Goal: Transaction & Acquisition: Purchase product/service

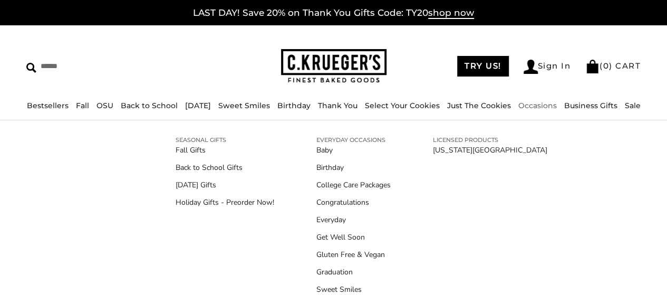
click at [541, 102] on link "Occasions" at bounding box center [537, 105] width 38 height 9
click at [227, 202] on link "Holiday Gifts - Preorder Now!" at bounding box center [225, 202] width 99 height 11
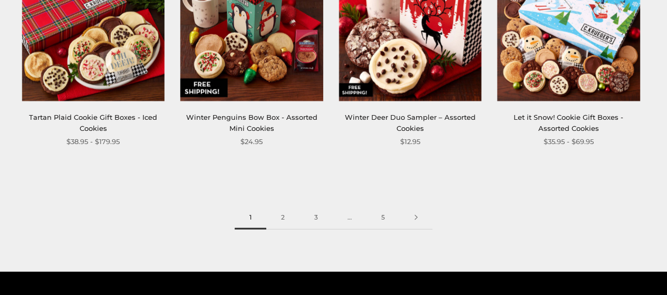
scroll to position [1371, 0]
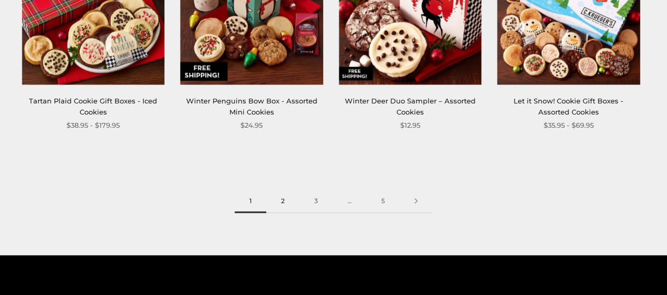
click at [280, 193] on link "2" at bounding box center [282, 201] width 33 height 24
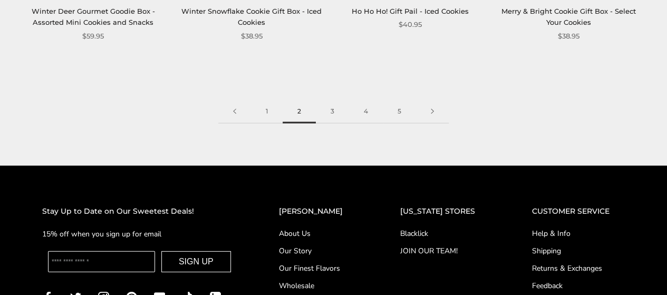
scroll to position [1476, 0]
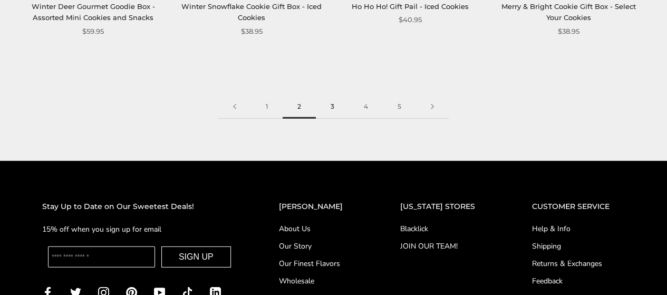
click at [333, 95] on link "3" at bounding box center [332, 107] width 33 height 24
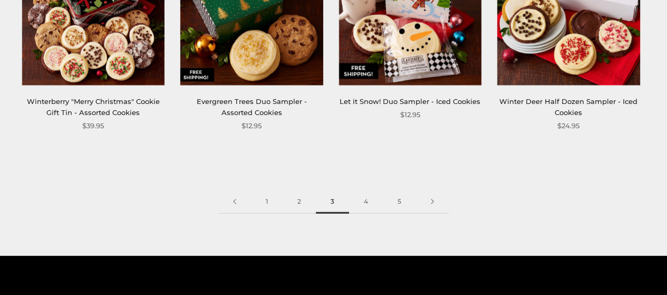
scroll to position [1371, 0]
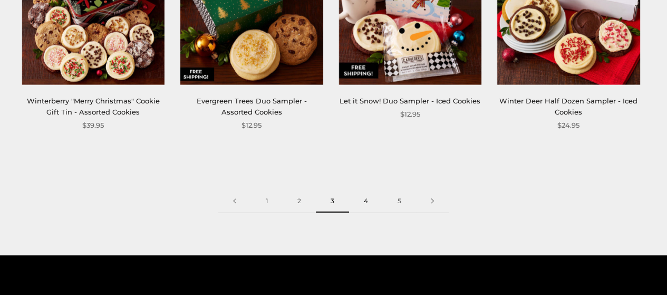
click at [367, 201] on link "4" at bounding box center [366, 201] width 34 height 24
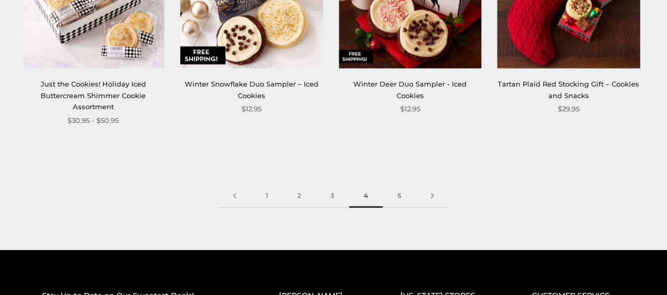
scroll to position [1423, 0]
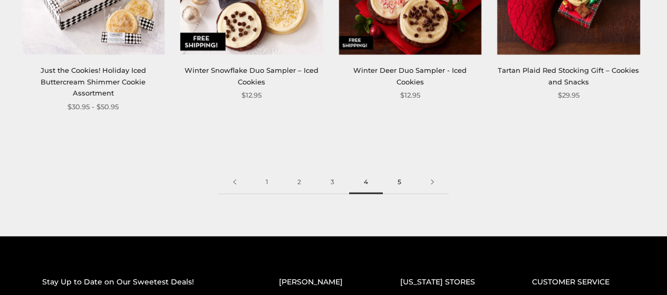
click at [399, 170] on link "5" at bounding box center [399, 182] width 33 height 24
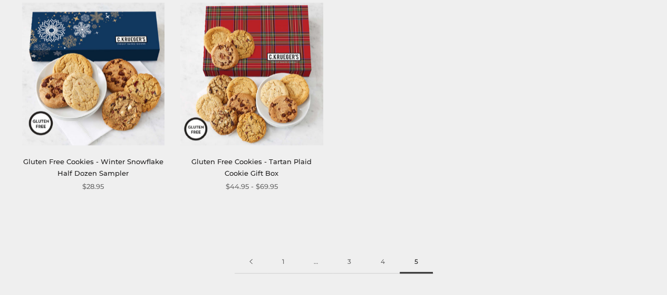
scroll to position [896, 0]
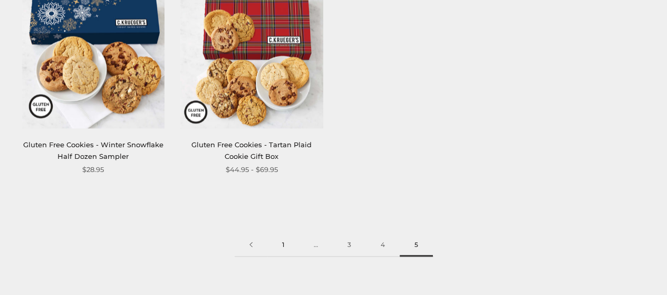
click at [280, 245] on link "1" at bounding box center [283, 244] width 32 height 24
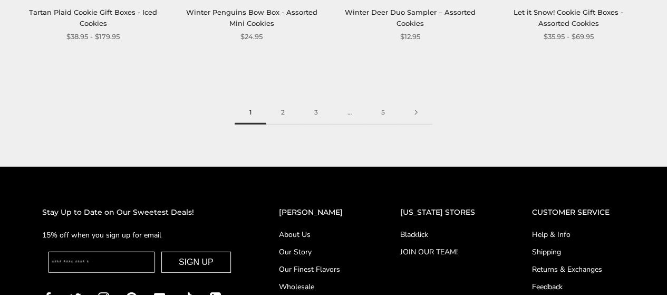
scroll to position [1476, 0]
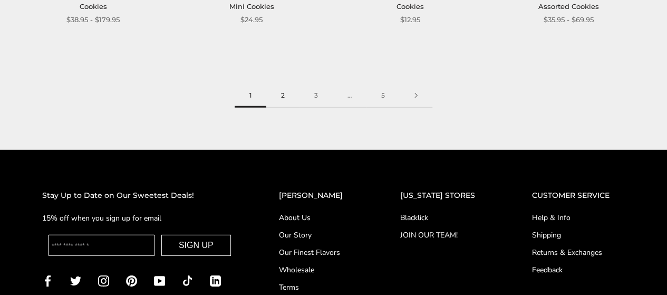
click at [284, 95] on link "2" at bounding box center [282, 96] width 33 height 24
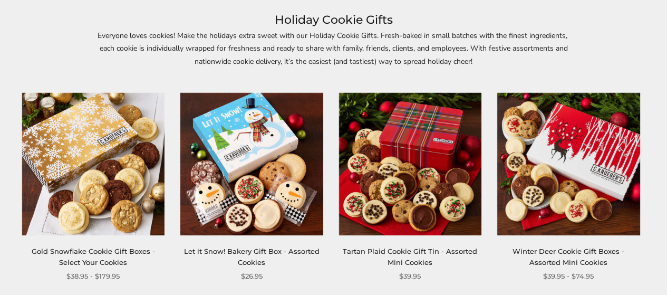
scroll to position [158, 0]
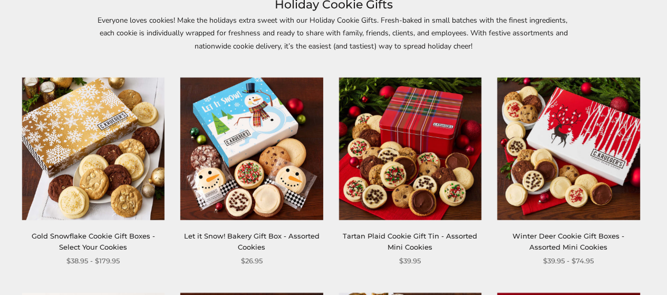
click at [248, 128] on img at bounding box center [251, 148] width 142 height 142
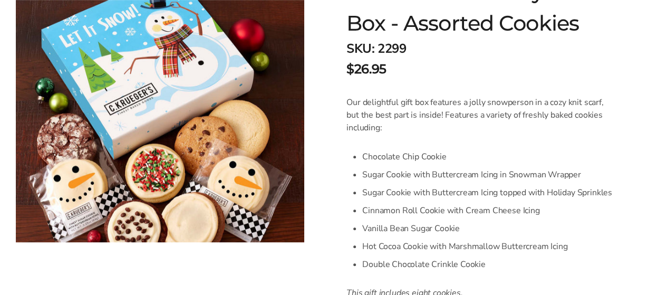
scroll to position [211, 0]
